Goal: Information Seeking & Learning: Check status

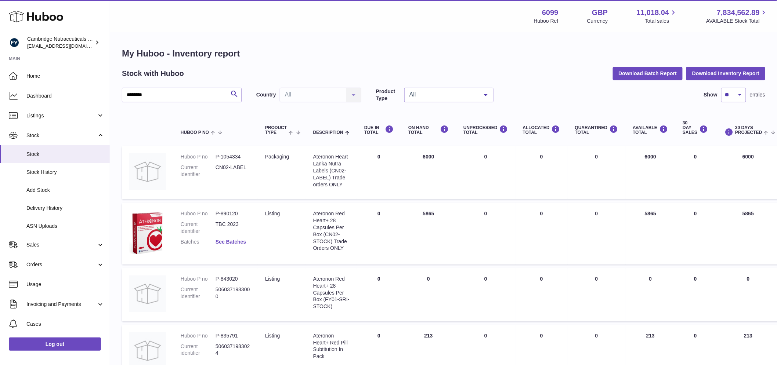
scroll to position [41, 0]
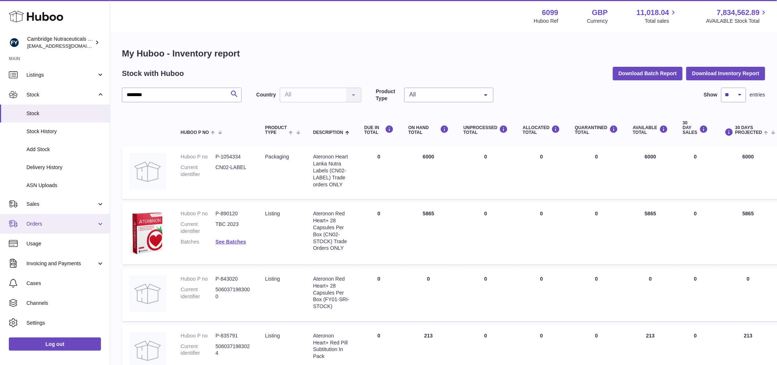
click at [42, 226] on span "Orders" at bounding box center [61, 224] width 70 height 7
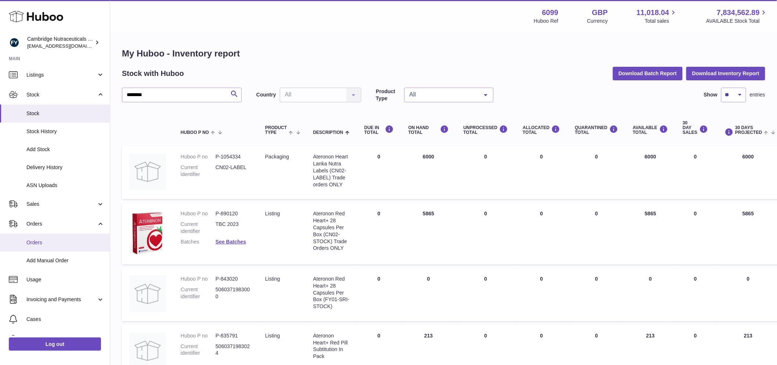
click at [50, 241] on span "Orders" at bounding box center [65, 242] width 78 height 7
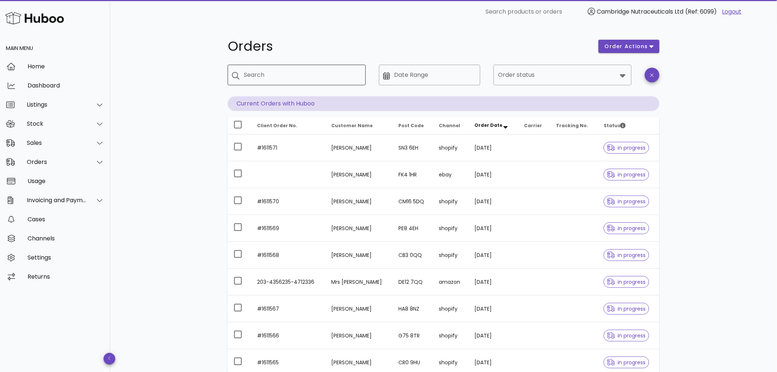
click at [266, 81] on div "Search" at bounding box center [302, 75] width 116 height 21
paste input "*******"
type input "*******"
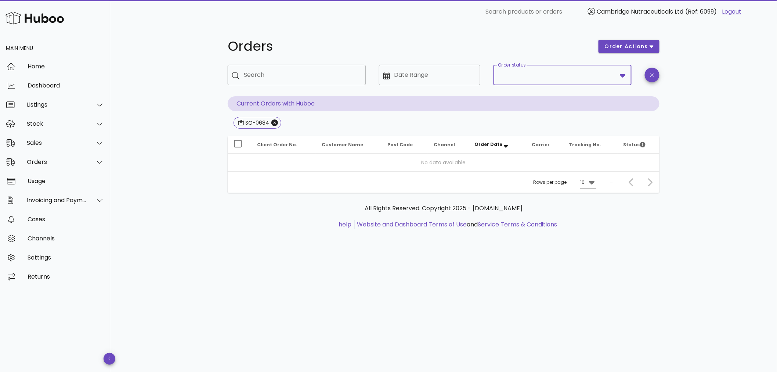
click at [574, 79] on input "Order status" at bounding box center [557, 75] width 119 height 12
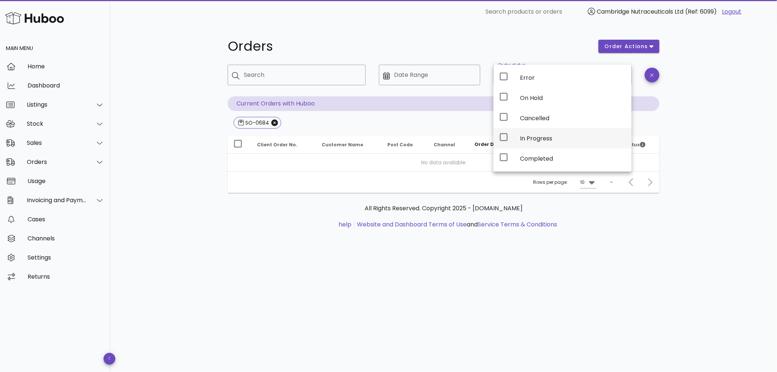
click at [567, 140] on div "In Progress" at bounding box center [573, 138] width 106 height 7
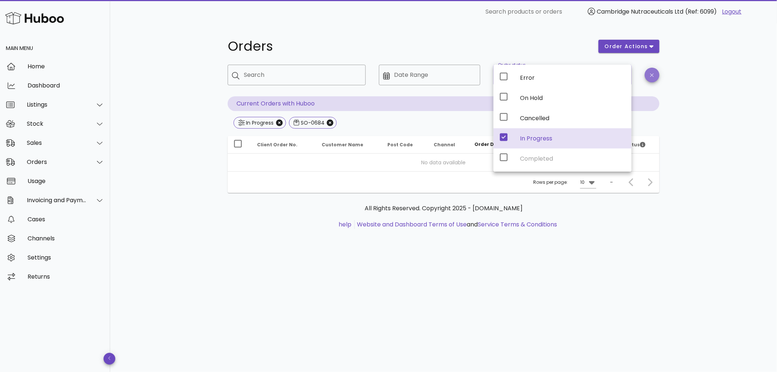
click at [657, 77] on span "button" at bounding box center [652, 75] width 15 height 6
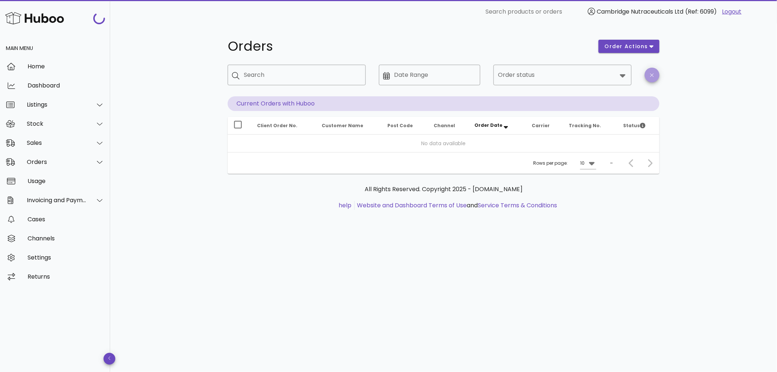
drag, startPoint x: 655, startPoint y: 79, endPoint x: 652, endPoint y: 82, distance: 4.5
click at [656, 80] on button "button" at bounding box center [652, 75] width 15 height 15
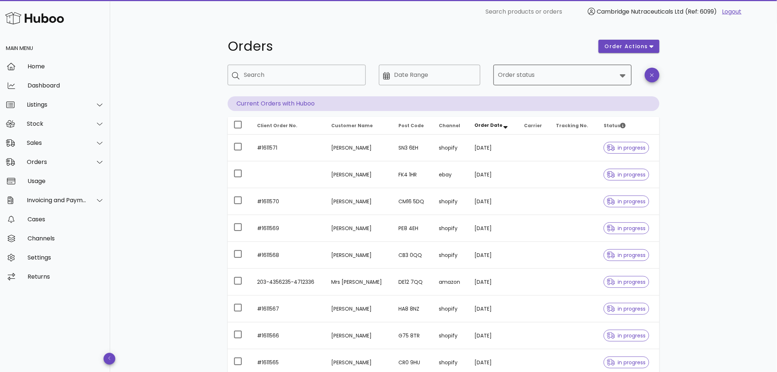
click at [594, 83] on div at bounding box center [557, 75] width 119 height 18
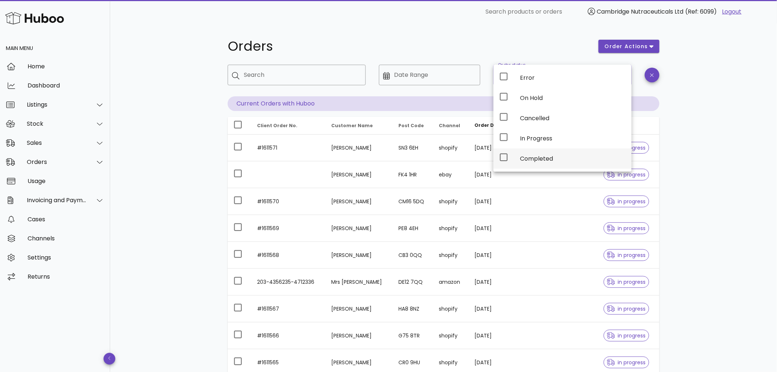
click at [570, 156] on div "Completed" at bounding box center [573, 158] width 106 height 7
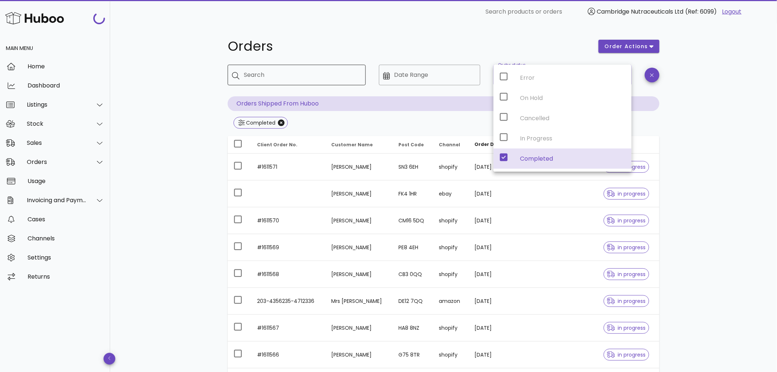
click at [280, 75] on input "Search" at bounding box center [302, 75] width 116 height 12
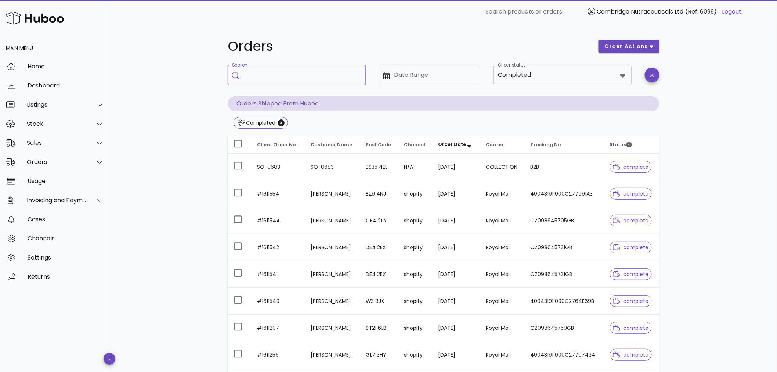
paste input "*******"
type input "*******"
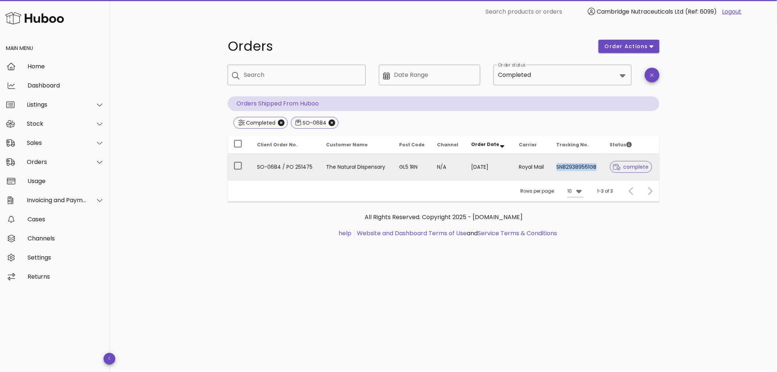
drag, startPoint x: 597, startPoint y: 165, endPoint x: 554, endPoint y: 168, distance: 42.7
click at [554, 168] on td "SN829389561GB" at bounding box center [577, 166] width 53 height 26
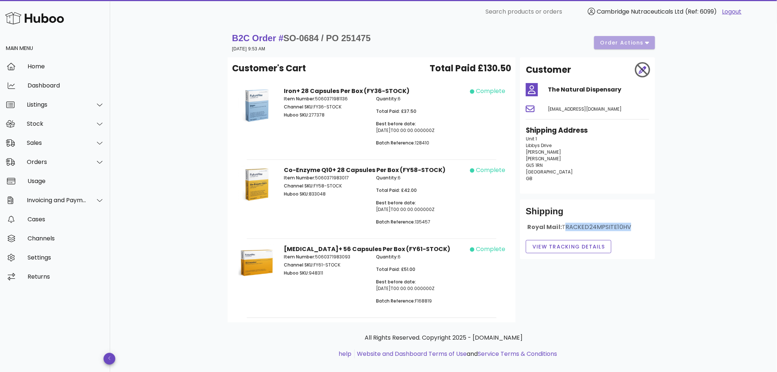
drag, startPoint x: 631, startPoint y: 226, endPoint x: 564, endPoint y: 232, distance: 67.5
click at [564, 232] on div "Royal Mail: TRACKED24MPSITE10HV" at bounding box center [587, 230] width 123 height 14
drag, startPoint x: 152, startPoint y: 229, endPoint x: 174, endPoint y: 223, distance: 23.3
click at [152, 230] on div "B2C Order # SO-0684 / PO 251475 13 August 2025 at 9:53 AM order actions Custome…" at bounding box center [443, 203] width 667 height 358
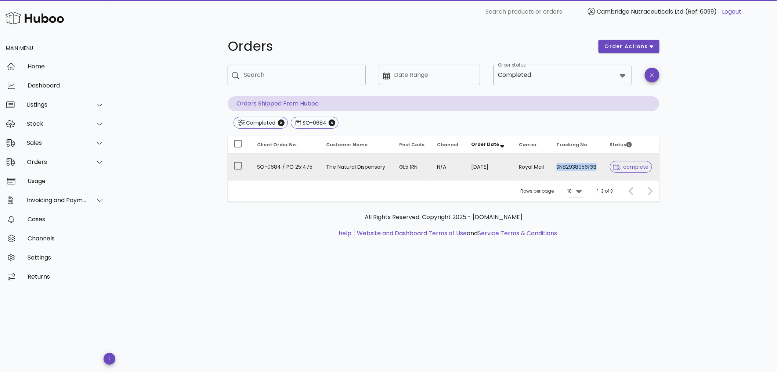
drag, startPoint x: 596, startPoint y: 168, endPoint x: 554, endPoint y: 173, distance: 41.4
click at [554, 173] on td "SN829389561GB" at bounding box center [577, 166] width 53 height 26
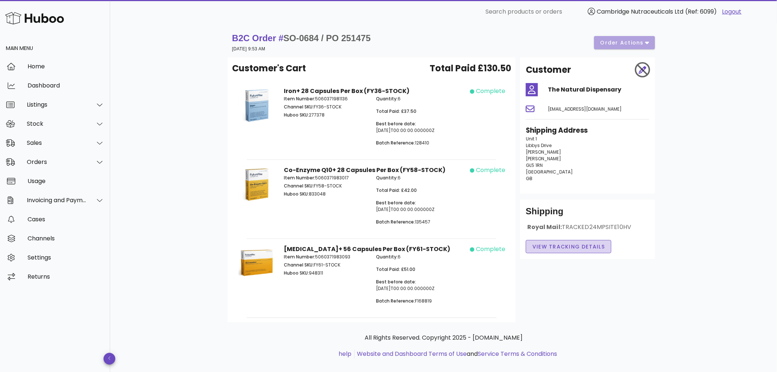
click at [572, 248] on span "View Tracking details" at bounding box center [568, 247] width 73 height 8
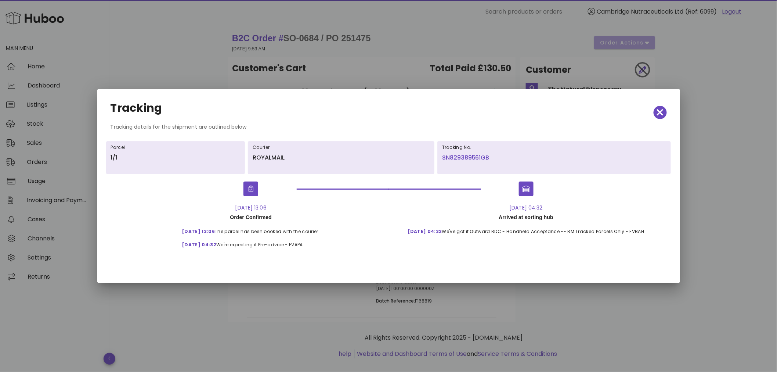
drag, startPoint x: 442, startPoint y: 145, endPoint x: 493, endPoint y: 159, distance: 52.7
click at [493, 159] on div "Tracking No. SN829389561GB" at bounding box center [554, 157] width 234 height 33
copy div "Tracking No. SN829389561GB"
click at [659, 112] on icon "button" at bounding box center [660, 112] width 7 height 10
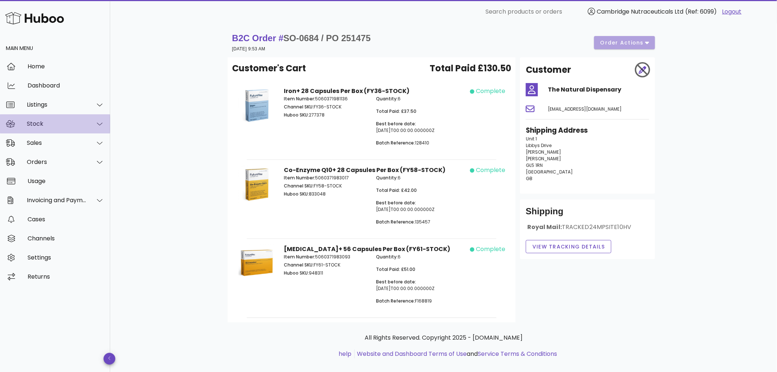
click at [42, 123] on div "Stock" at bounding box center [57, 123] width 60 height 7
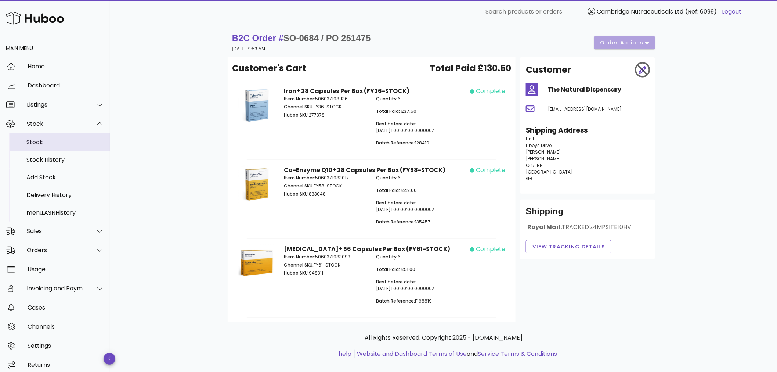
click at [52, 140] on div "Stock" at bounding box center [65, 141] width 78 height 7
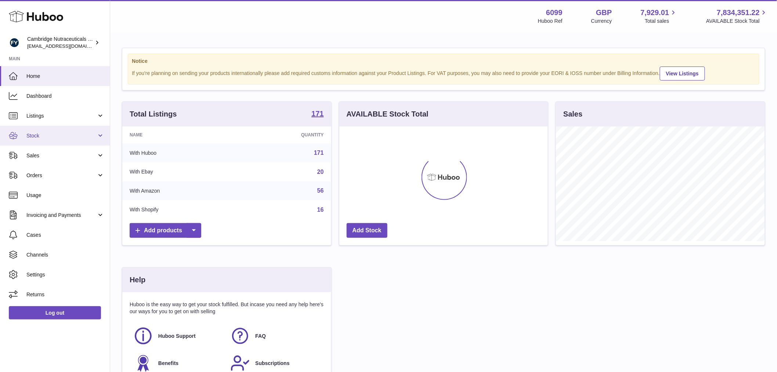
scroll to position [115, 209]
click at [61, 135] on span "Stock" at bounding box center [61, 135] width 70 height 7
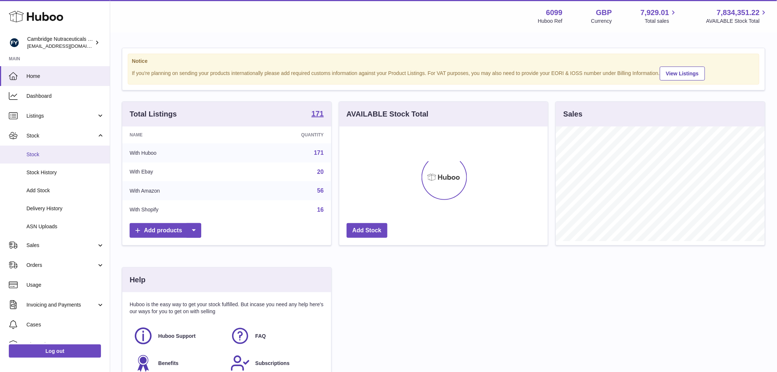
click at [58, 151] on span "Stock" at bounding box center [65, 154] width 78 height 7
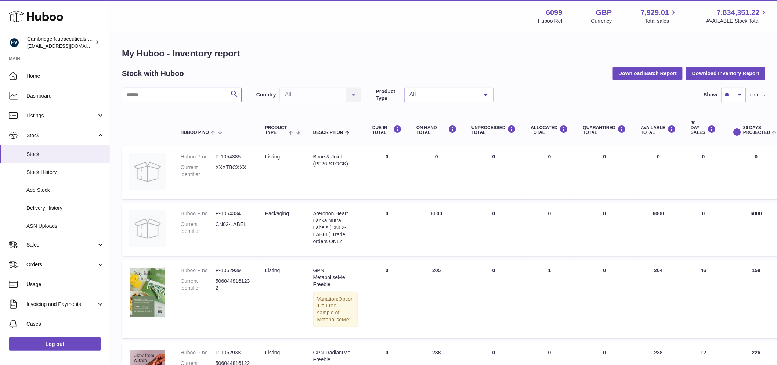
click at [171, 93] on input "text" at bounding box center [182, 95] width 120 height 15
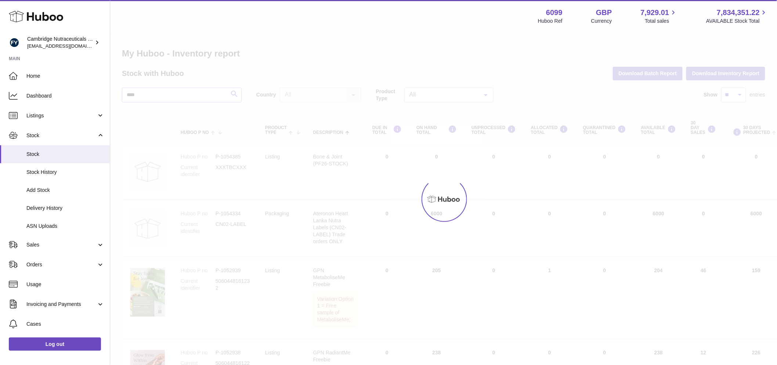
type input "****"
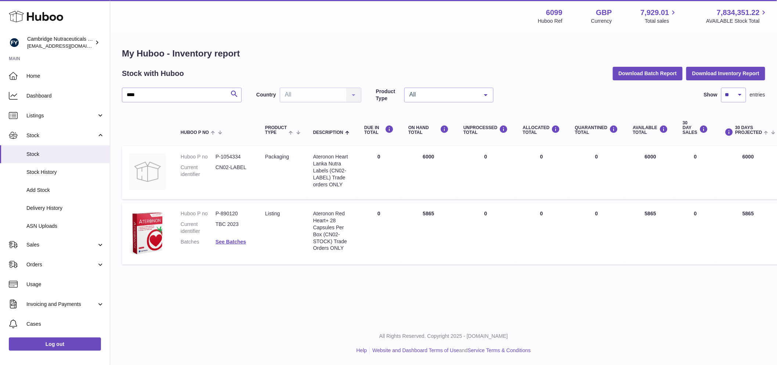
click at [234, 212] on dd "P-890120" at bounding box center [233, 213] width 35 height 7
click at [240, 213] on dd "P-890120" at bounding box center [233, 213] width 35 height 7
drag, startPoint x: 239, startPoint y: 213, endPoint x: 213, endPoint y: 217, distance: 25.9
click at [213, 217] on dl "Huboo P no P-890120 Current identifier TBC 2023 Batches See Batches" at bounding box center [216, 229] width 70 height 39
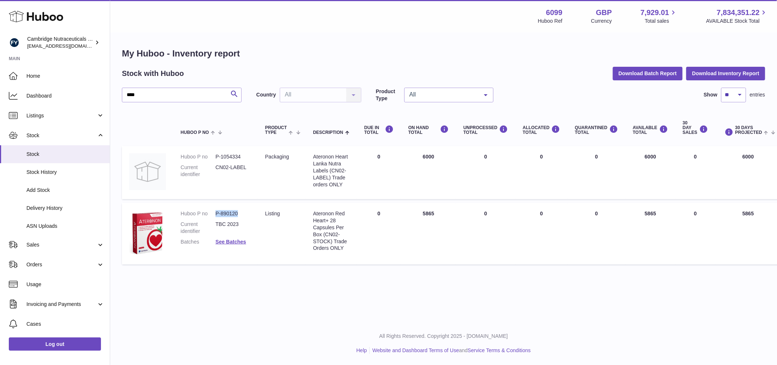
copy dl "P-890120"
click at [335, 227] on div "Ateronon Red Heart+ 28 Capsules Per Box (CN02-STOCK) Trade Orders ONLY" at bounding box center [331, 230] width 36 height 41
drag, startPoint x: 346, startPoint y: 245, endPoint x: 306, endPoint y: 219, distance: 46.8
click at [303, 218] on tr "Huboo P no P-890120 Current identifier TBC 2023 Batches See Batches Product Typ…" at bounding box center [524, 234] width 805 height 62
click at [342, 240] on div "Ateronon Red Heart+ 28 Capsules Per Box (CN02-STOCK) Trade Orders ONLY" at bounding box center [331, 230] width 36 height 41
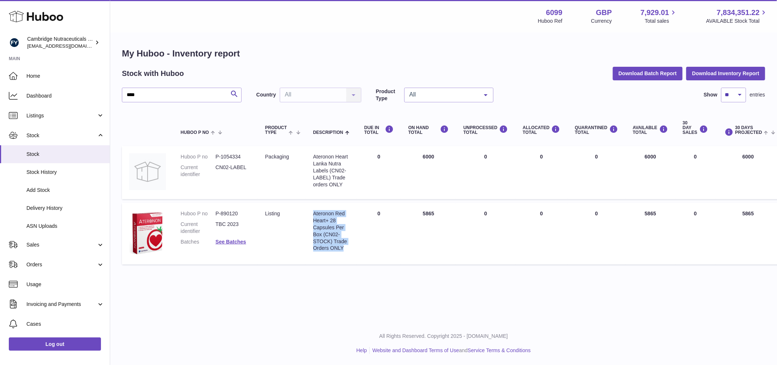
drag, startPoint x: 345, startPoint y: 249, endPoint x: 301, endPoint y: 211, distance: 58.0
click at [301, 211] on tr "Huboo P no P-890120 Current identifier TBC 2023 Batches See Batches Product Typ…" at bounding box center [524, 234] width 805 height 62
copy tr "Description Ateronon Red Heart+ 28 Capsules Per Box (CN02-STOCK) Trade Orders O…"
click at [239, 244] on link "See Batches" at bounding box center [231, 242] width 30 height 6
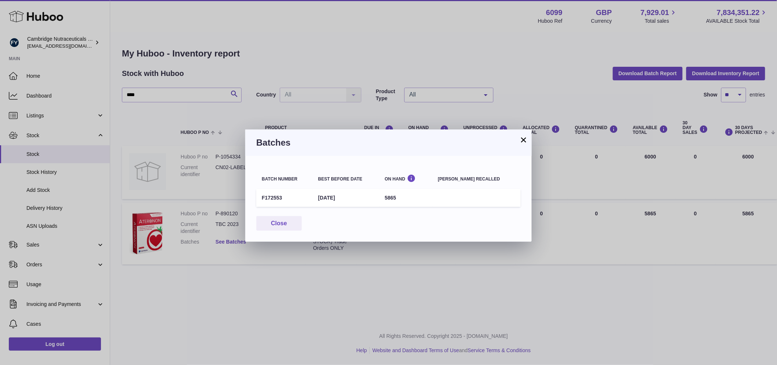
click at [233, 240] on div "× Batches Batch number Best before date On Hand Batch recalled F172553 30th Nov…" at bounding box center [388, 182] width 777 height 365
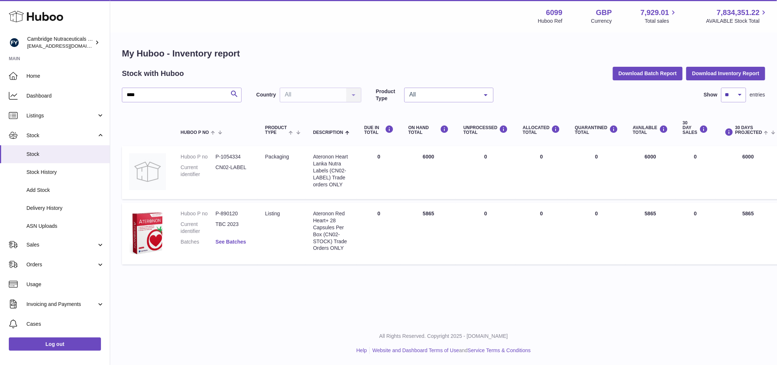
click at [228, 241] on link "See Batches" at bounding box center [231, 242] width 30 height 6
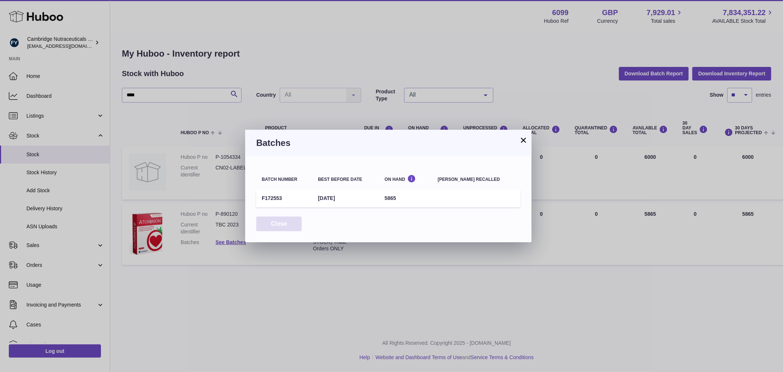
click at [279, 225] on button "Close" at bounding box center [279, 223] width 46 height 15
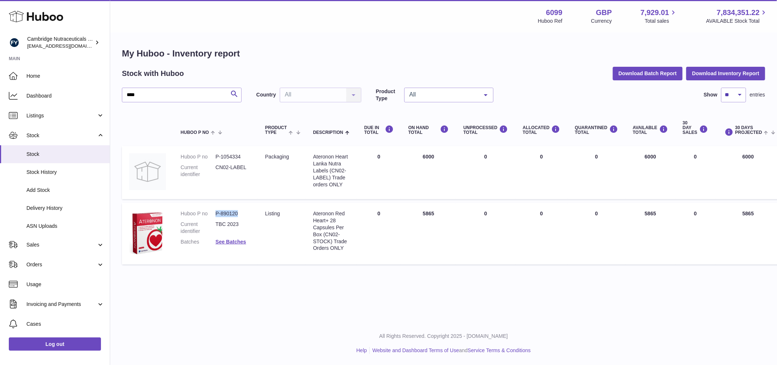
drag, startPoint x: 240, startPoint y: 213, endPoint x: 213, endPoint y: 214, distance: 27.2
click at [213, 214] on dl "Huboo P no P-890120 Current identifier TBC 2023 Batches See Batches" at bounding box center [216, 229] width 70 height 39
copy dl "P-890120"
drag, startPoint x: 333, startPoint y: 217, endPoint x: 314, endPoint y: 211, distance: 20.2
click at [328, 216] on div "Ateronon Red Heart+ 28 Capsules Per Box (CN02-STOCK) Trade Orders ONLY" at bounding box center [331, 230] width 36 height 41
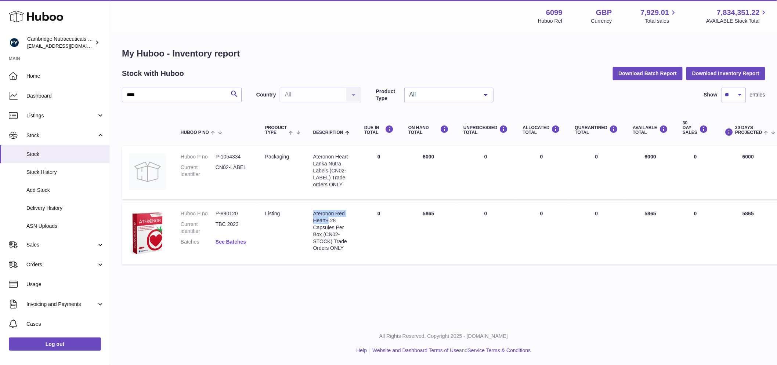
drag, startPoint x: 314, startPoint y: 213, endPoint x: 327, endPoint y: 223, distance: 16.3
click at [329, 224] on div "Ateronon Red Heart+ 28 Capsules Per Box (CN02-STOCK) Trade Orders ONLY" at bounding box center [331, 230] width 36 height 41
copy div "Ateronon Red Heart+"
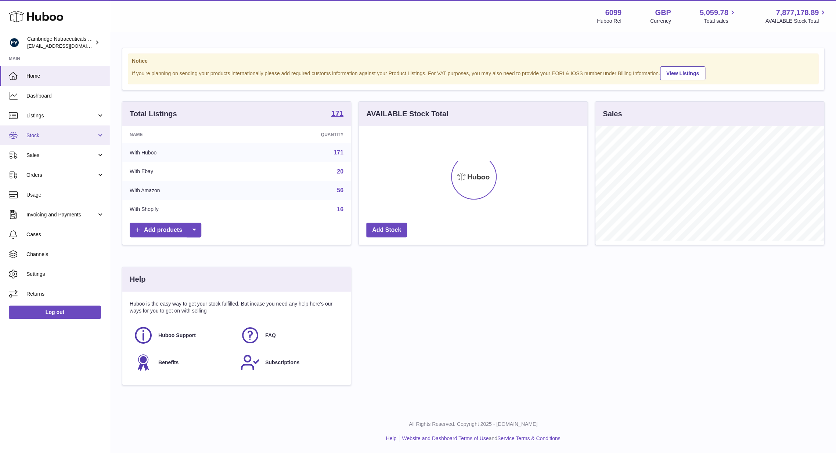
click at [59, 133] on span "Stock" at bounding box center [61, 135] width 70 height 7
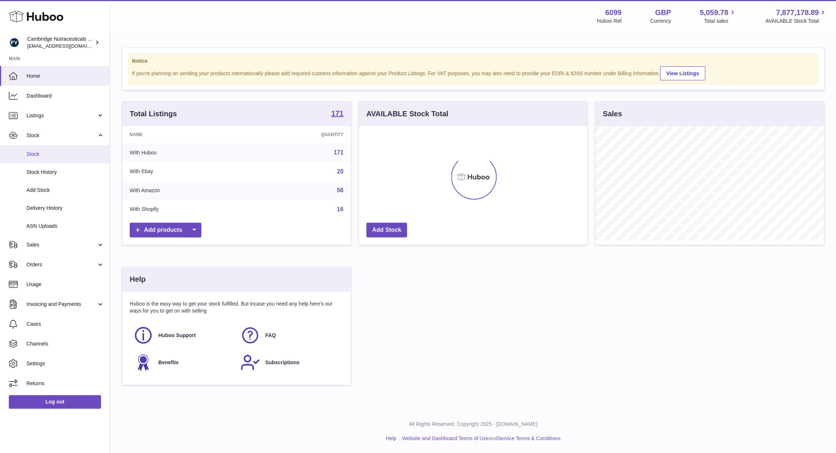
click at [44, 161] on link "Stock" at bounding box center [55, 154] width 110 height 18
